Goal: Check status: Check status

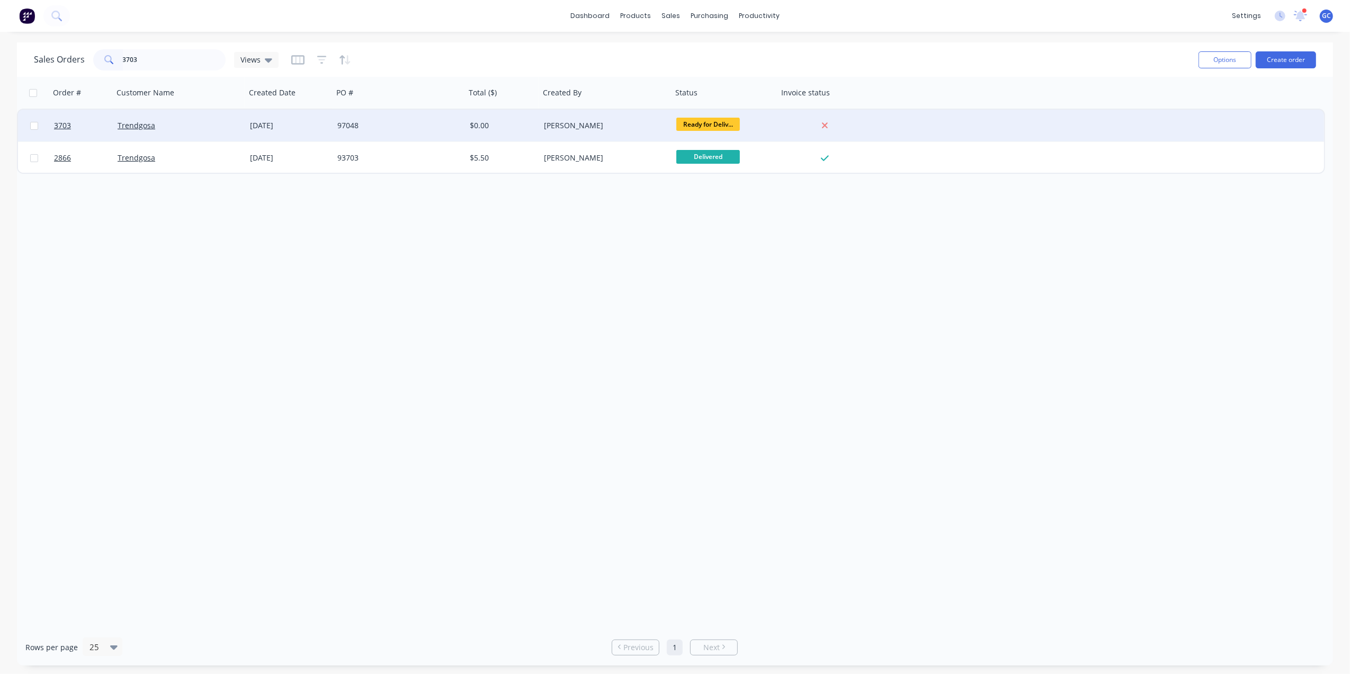
type input "3703"
click at [222, 128] on div "Trendgosa" at bounding box center [177, 125] width 118 height 11
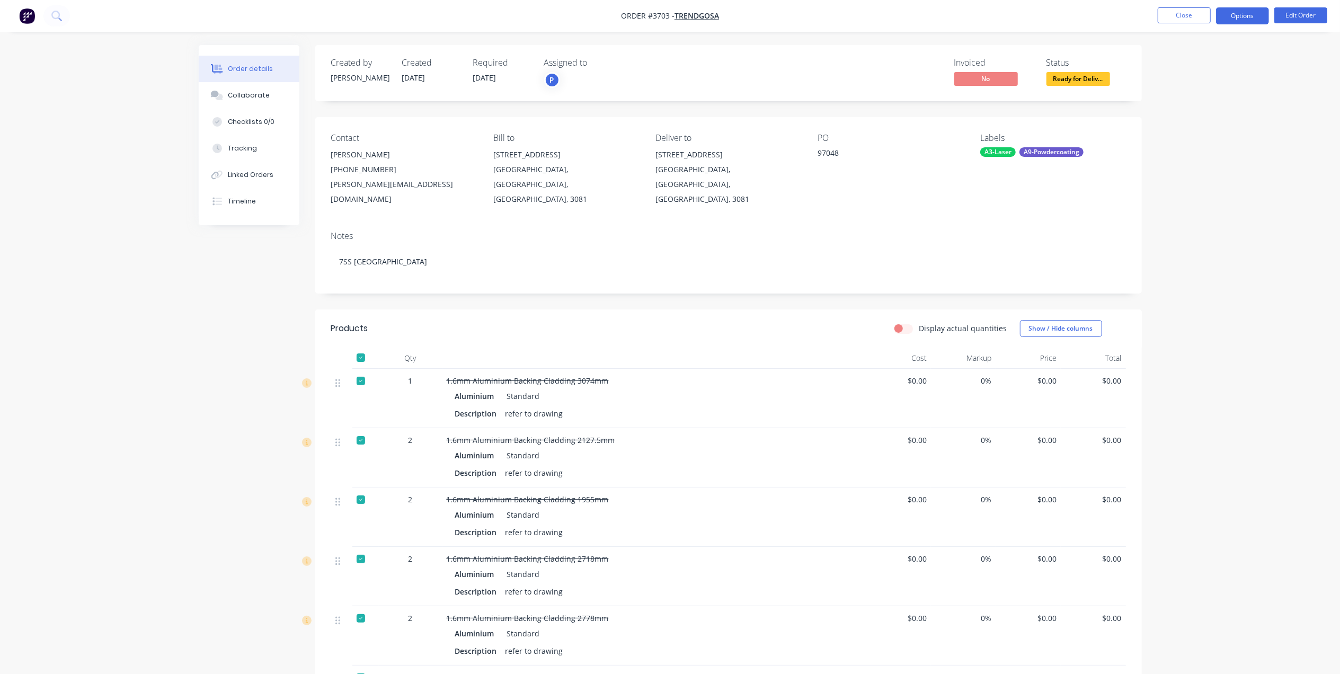
click at [1227, 13] on button "Options" at bounding box center [1242, 15] width 53 height 17
click at [1208, 144] on div "Delivery Docket" at bounding box center [1210, 148] width 97 height 15
click at [1213, 106] on div "Without pricing" at bounding box center [1210, 106] width 97 height 15
click at [1094, 77] on span "Ready for Deliv..." at bounding box center [1078, 78] width 64 height 13
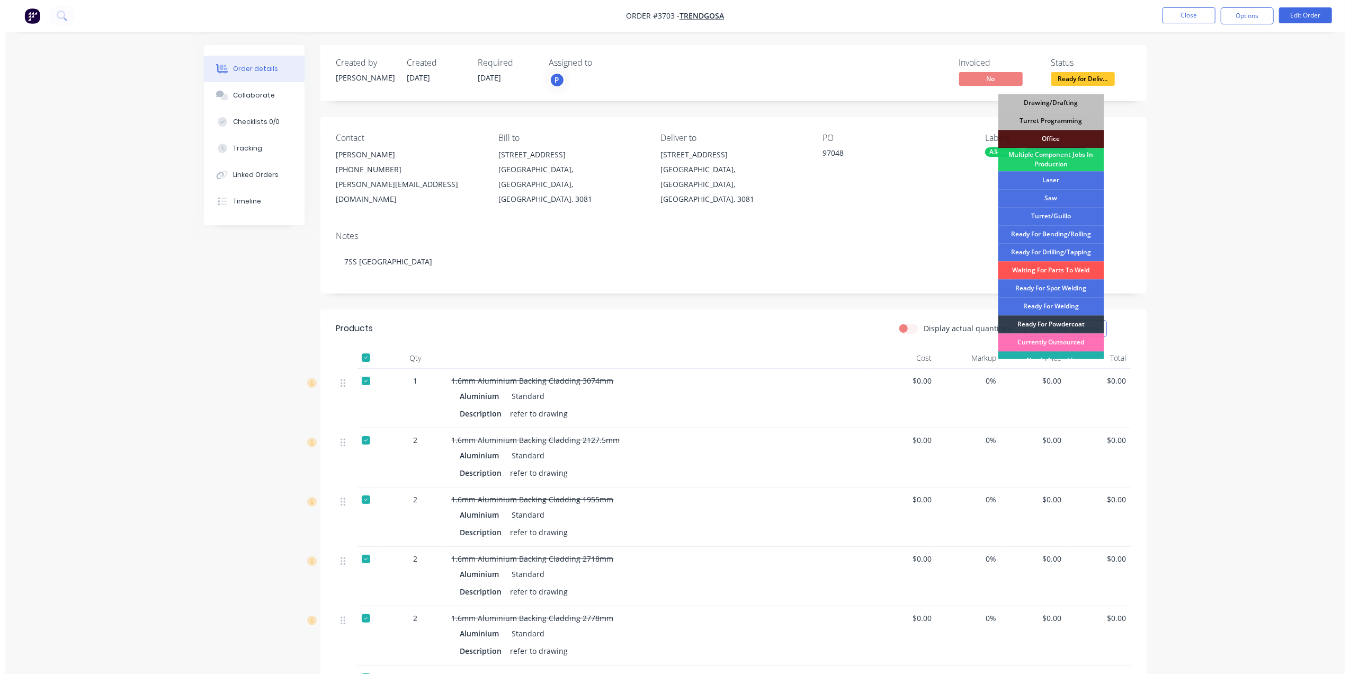
scroll to position [119, 0]
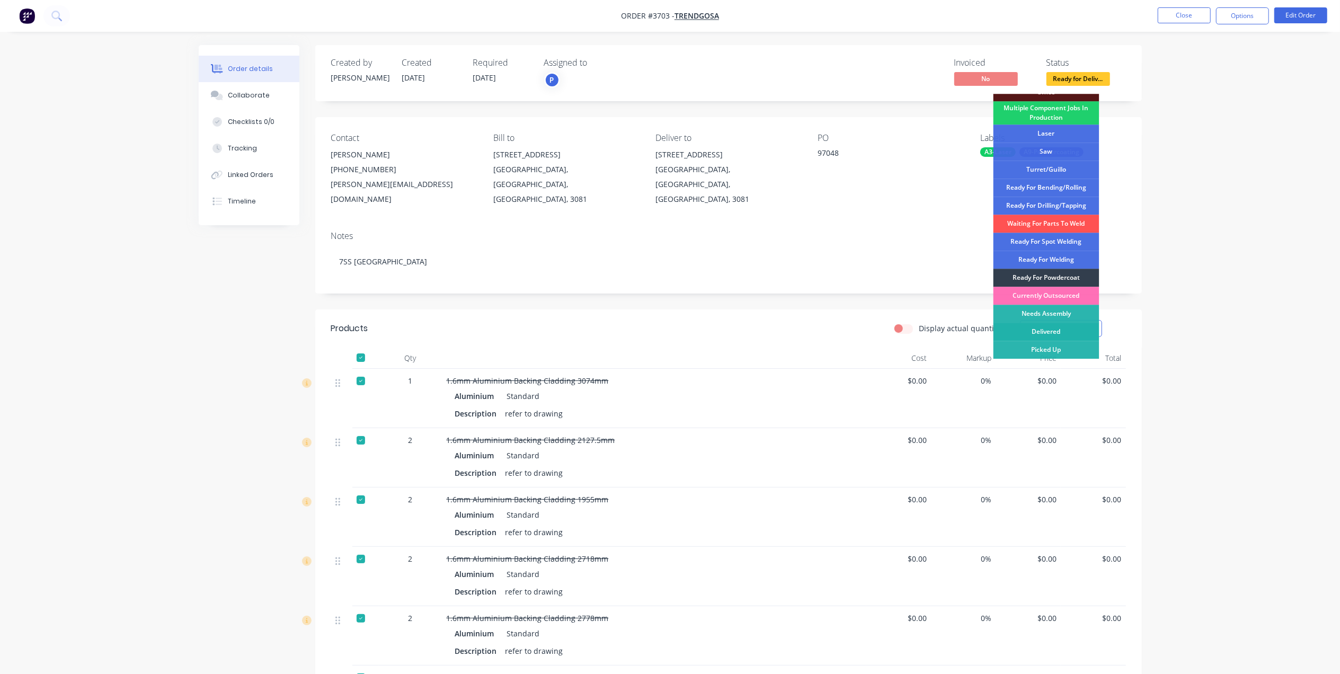
click at [1049, 331] on div "Delivered" at bounding box center [1046, 332] width 106 height 18
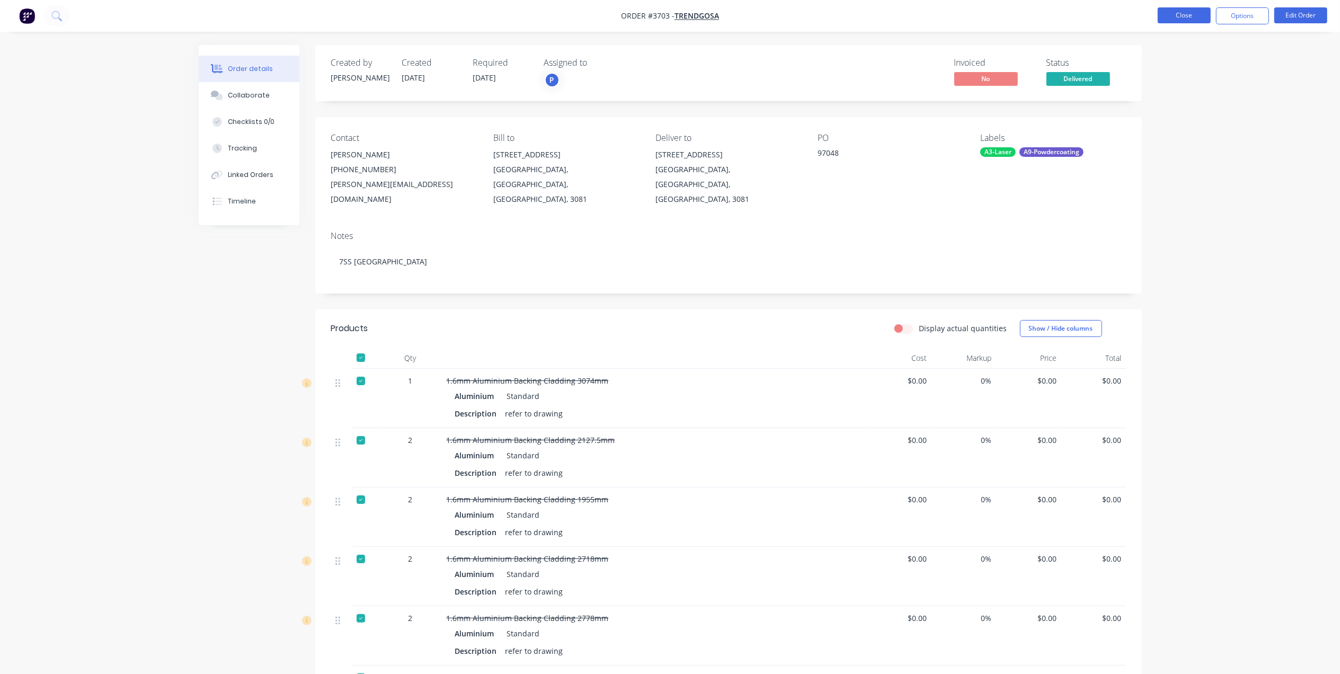
click at [1193, 14] on button "Close" at bounding box center [1183, 15] width 53 height 16
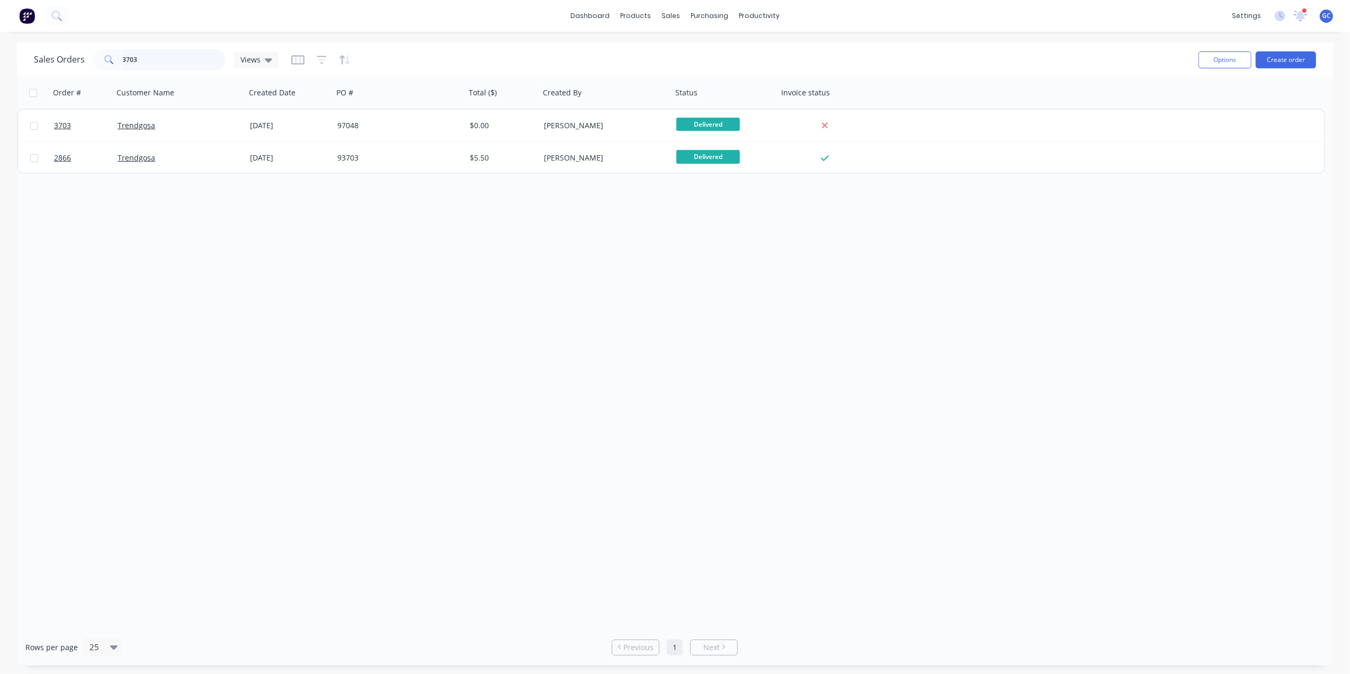
click at [147, 58] on input "3703" at bounding box center [174, 59] width 103 height 21
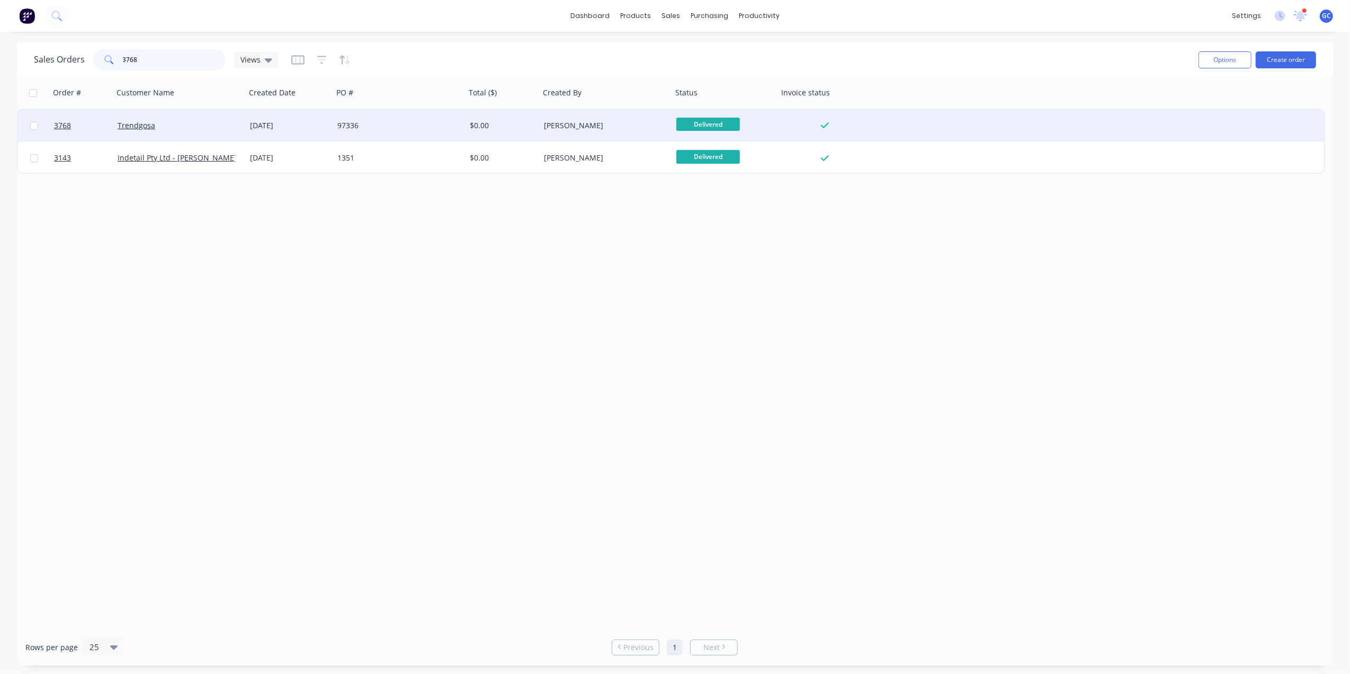
type input "3768"
click at [513, 124] on div "$0.00" at bounding box center [501, 125] width 63 height 11
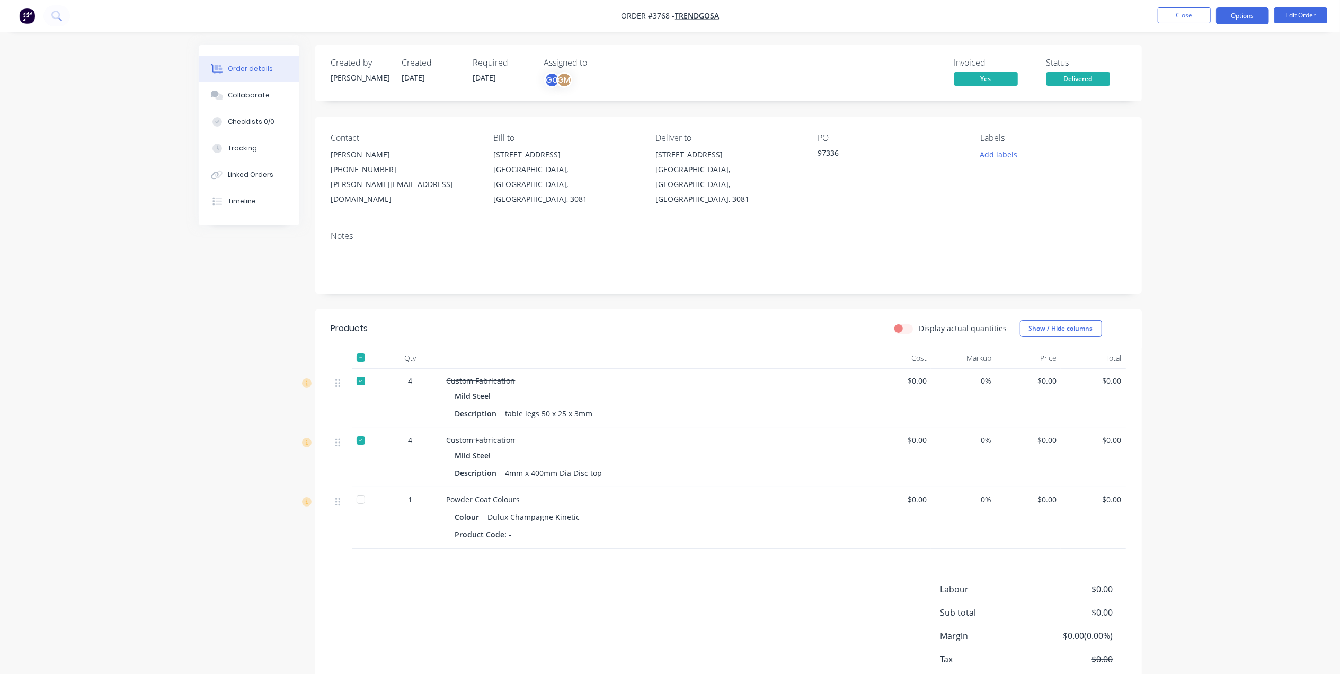
click at [1248, 13] on button "Options" at bounding box center [1242, 15] width 53 height 17
click at [1213, 151] on div "Delivery Docket" at bounding box center [1210, 148] width 97 height 15
click at [1204, 109] on div "Without pricing" at bounding box center [1210, 106] width 97 height 15
click at [1184, 20] on button "Close" at bounding box center [1183, 15] width 53 height 16
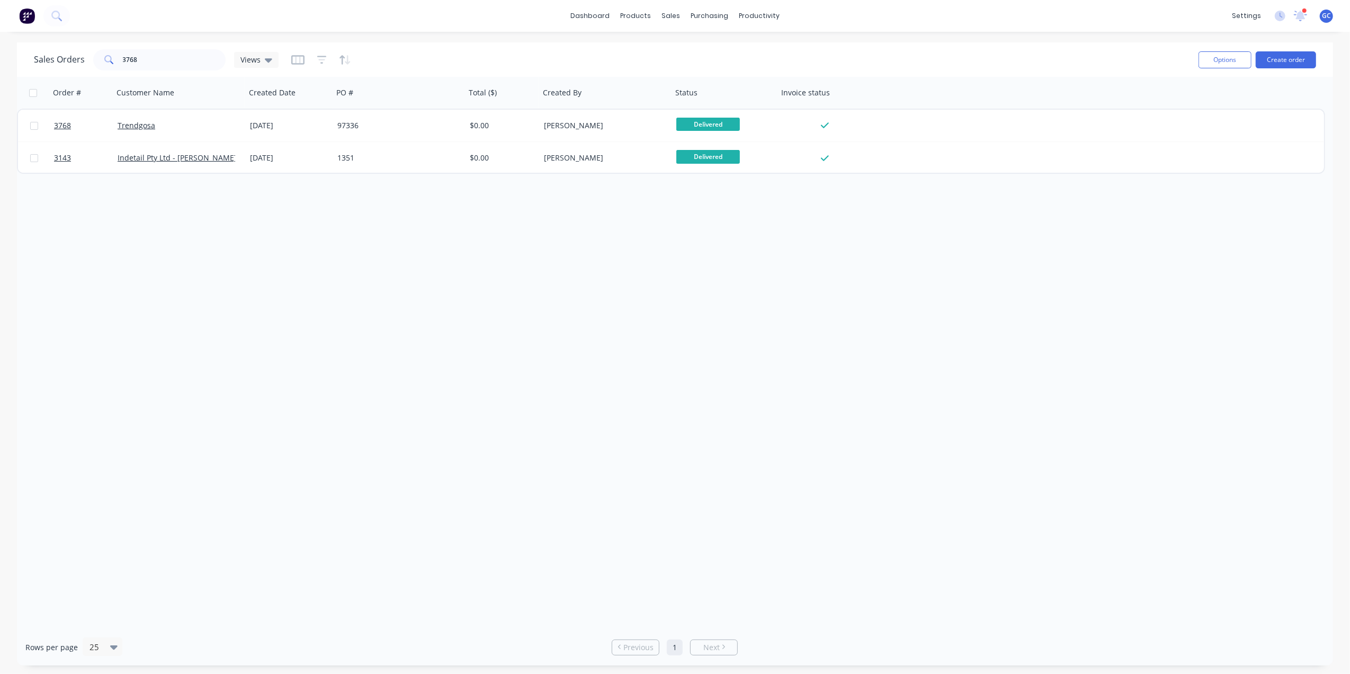
click at [34, 673] on html "dashboard products sales purchasing productivity dashboard products Product Cat…" at bounding box center [675, 337] width 1350 height 674
drag, startPoint x: 414, startPoint y: 470, endPoint x: 412, endPoint y: 437, distance: 33.4
click at [415, 461] on div "Order # Customer Name Created Date PO # Total ($) Created By Status Invoice sta…" at bounding box center [675, 353] width 1316 height 552
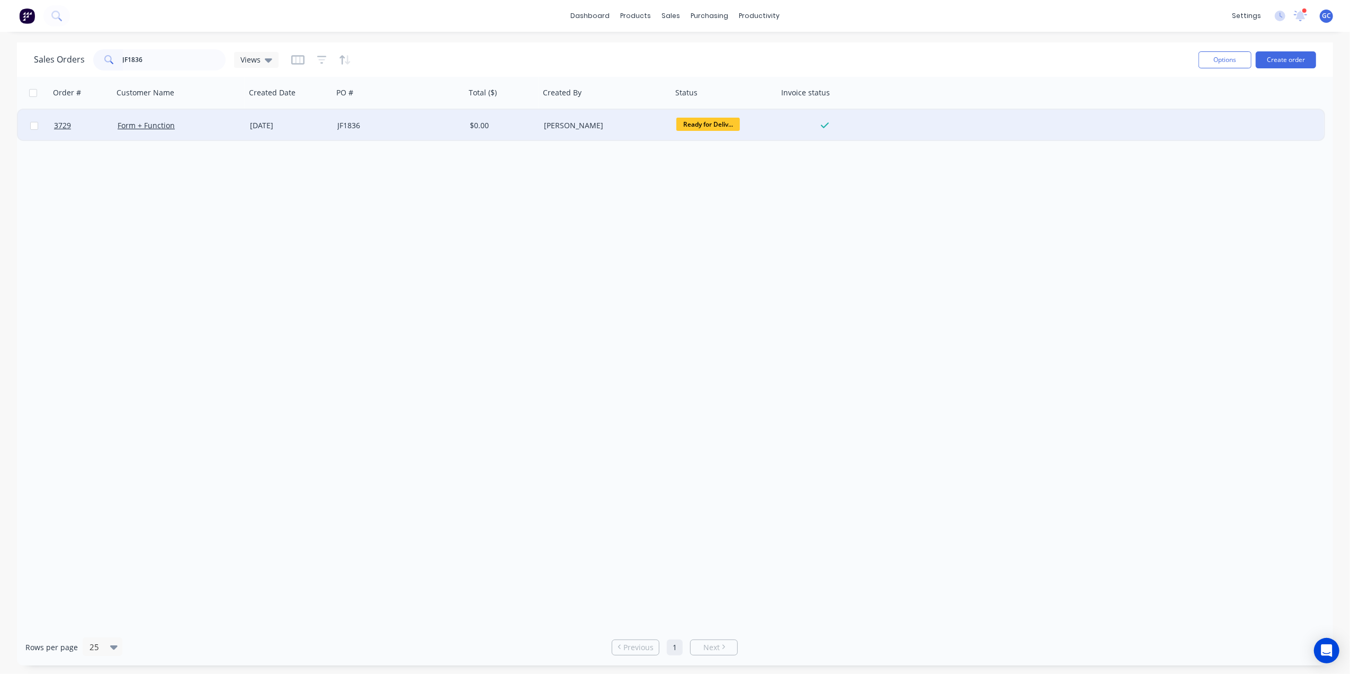
type input "JF1836"
click at [238, 130] on div "Form + Function" at bounding box center [180, 125] width 124 height 11
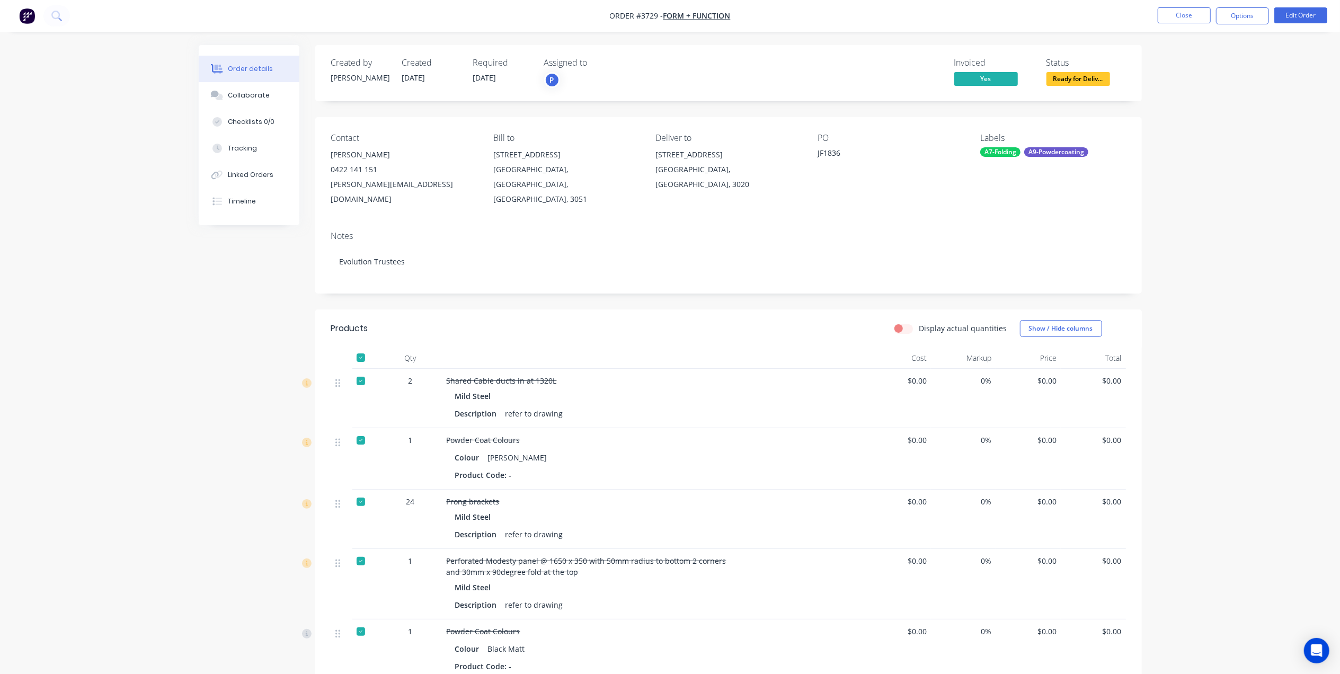
click at [1073, 66] on div "Status" at bounding box center [1085, 63] width 79 height 10
click at [1075, 75] on span "Ready for Deliv..." at bounding box center [1078, 78] width 64 height 13
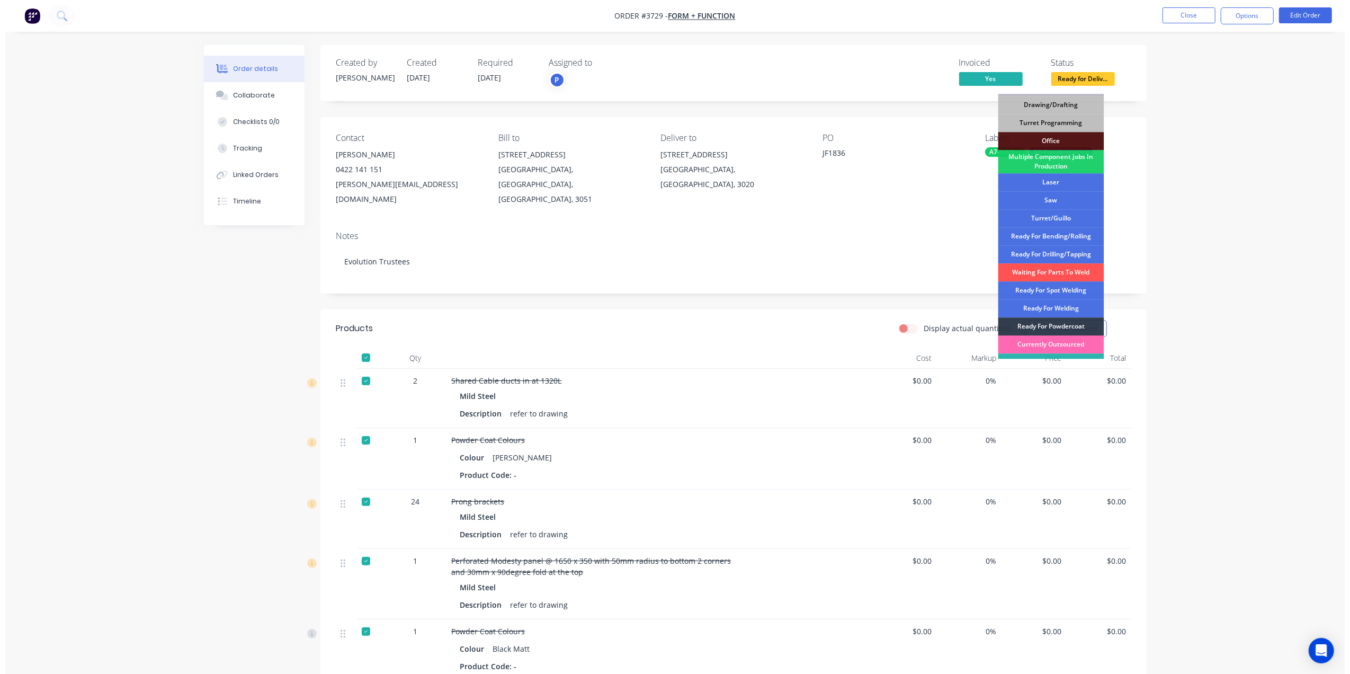
scroll to position [119, 0]
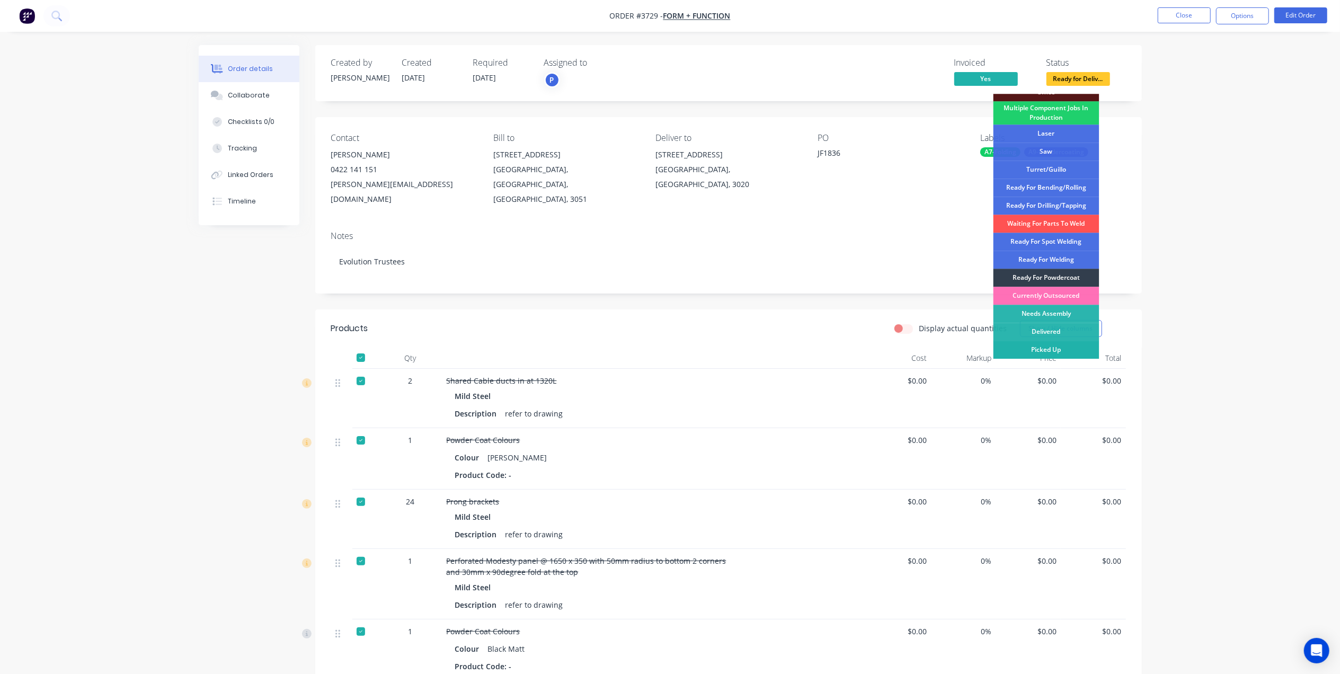
click at [1059, 348] on div "Picked Up" at bounding box center [1046, 350] width 106 height 18
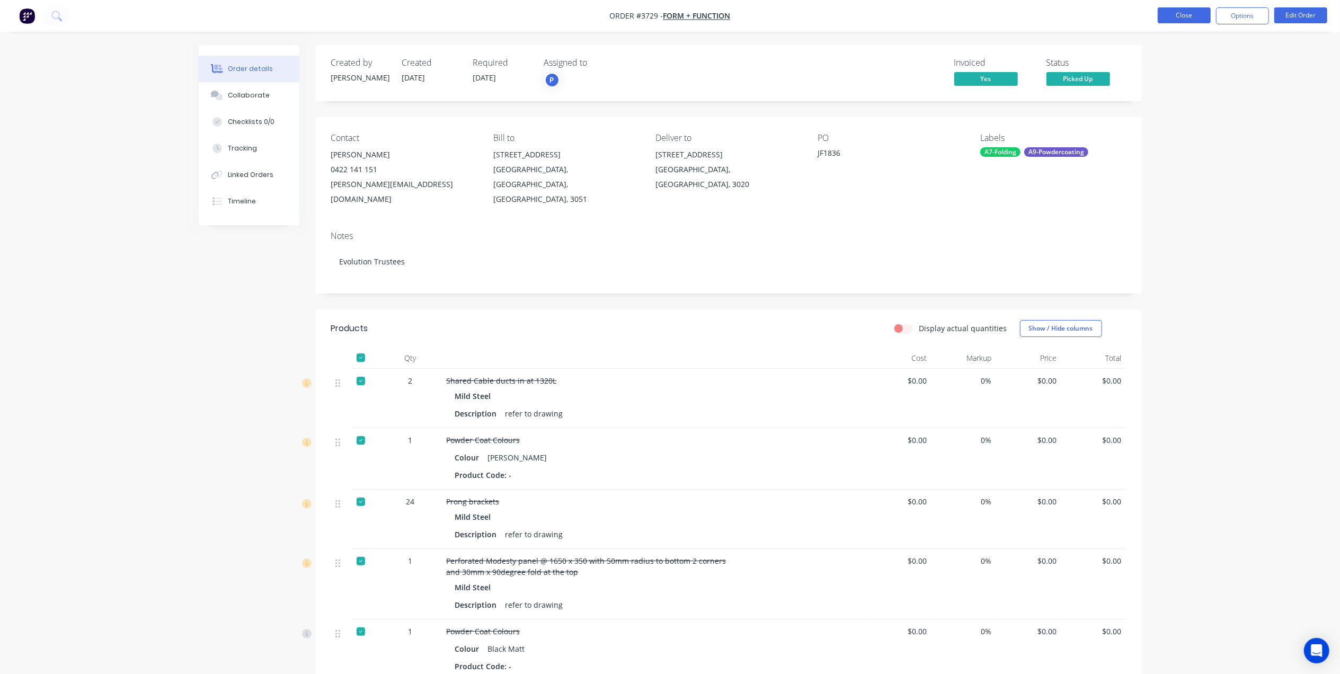
click at [1189, 21] on button "Close" at bounding box center [1183, 15] width 53 height 16
